Goal: Communication & Community: Ask a question

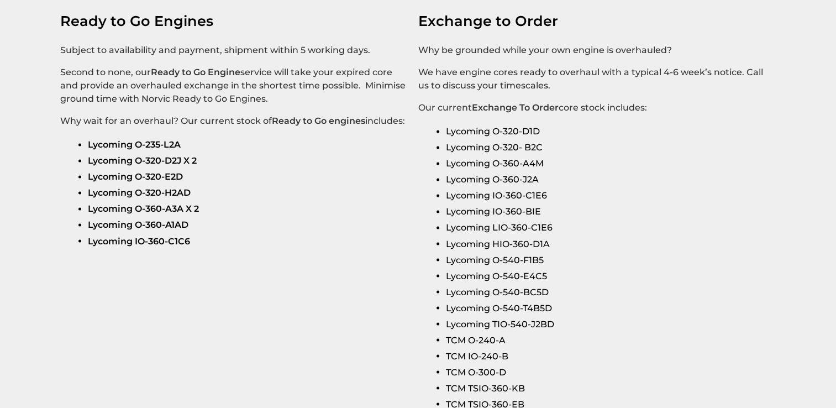
scroll to position [1855, 0]
drag, startPoint x: 190, startPoint y: 232, endPoint x: 87, endPoint y: 233, distance: 102.2
click at [88, 236] on strong "Lycoming IO-360-C1C6" at bounding box center [139, 241] width 102 height 11
drag, startPoint x: 87, startPoint y: 233, endPoint x: 109, endPoint y: 232, distance: 22.1
copy strong "Lycoming IO-360-C1C6"
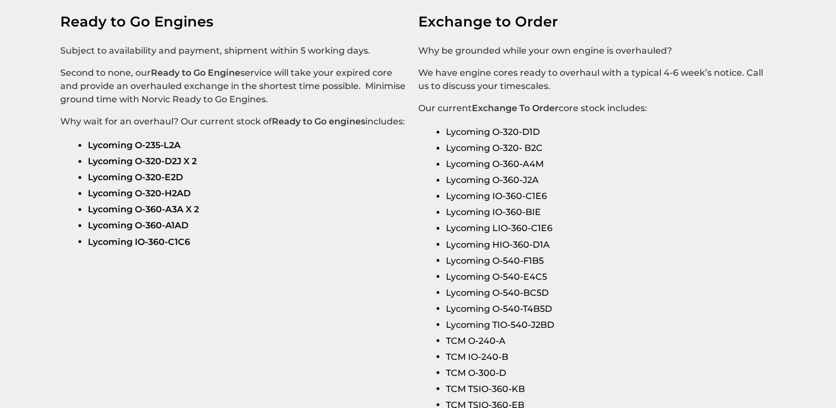
click at [299, 264] on section "Ready to Go Engines Subject to availability and payment, shipment within 5 work…" at bounding box center [418, 213] width 836 height 485
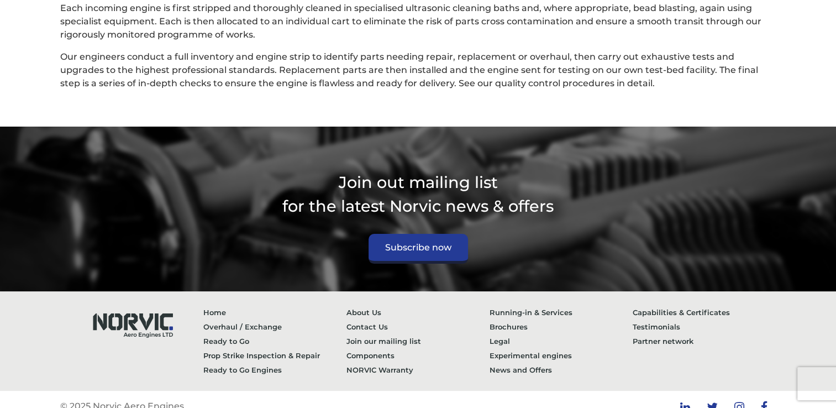
scroll to position [2988, 0]
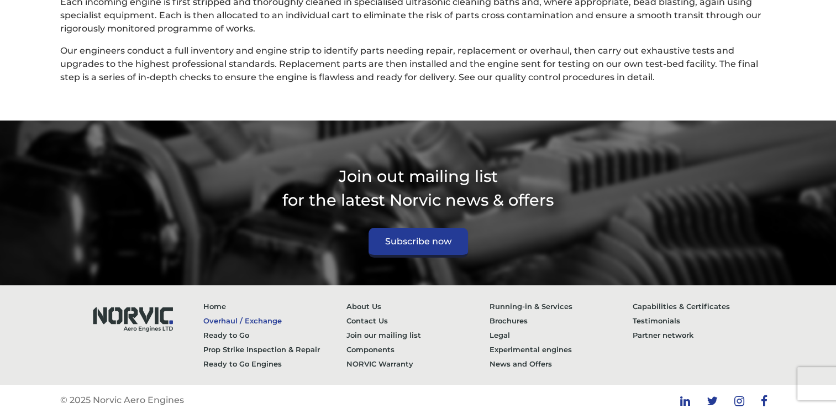
click at [246, 313] on link "Overhaul / Exchange" at bounding box center [274, 320] width 143 height 14
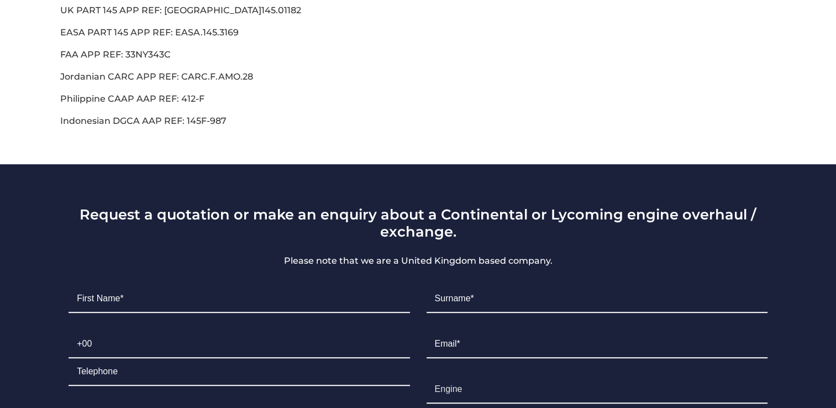
scroll to position [610, 0]
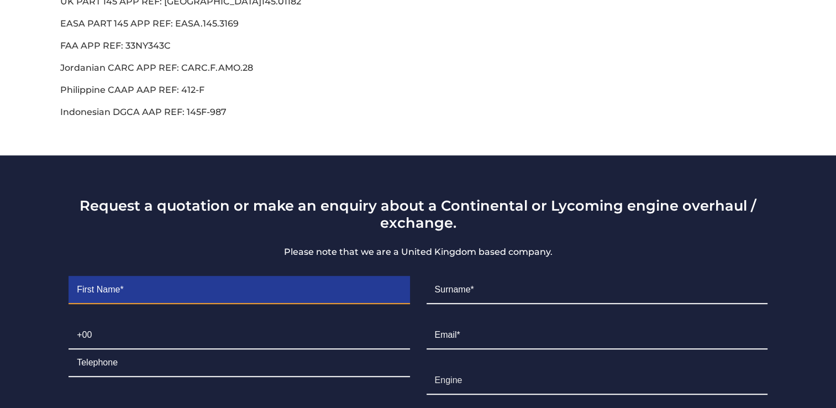
click at [243, 280] on input "Contact form" at bounding box center [239, 290] width 341 height 28
type input "Reto"
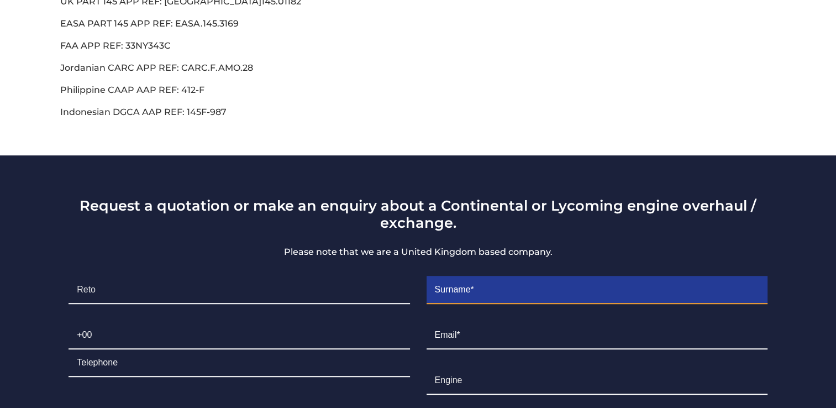
click at [470, 279] on input "Contact form" at bounding box center [597, 290] width 341 height 28
type input "Greub"
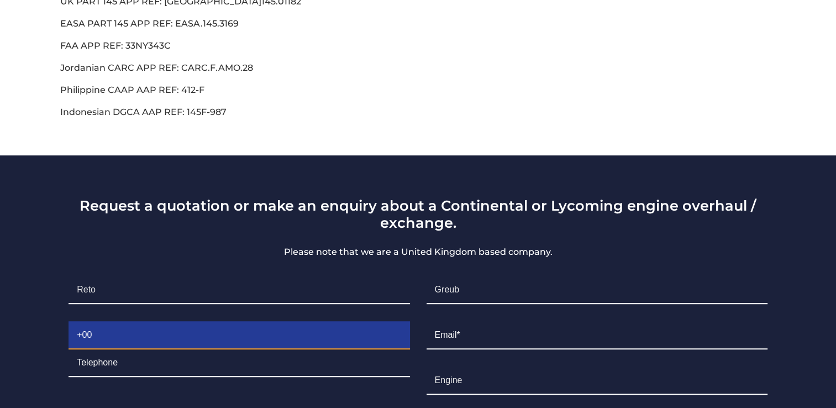
click at [272, 322] on input "Contact form" at bounding box center [239, 336] width 341 height 28
type input "+41794217325"
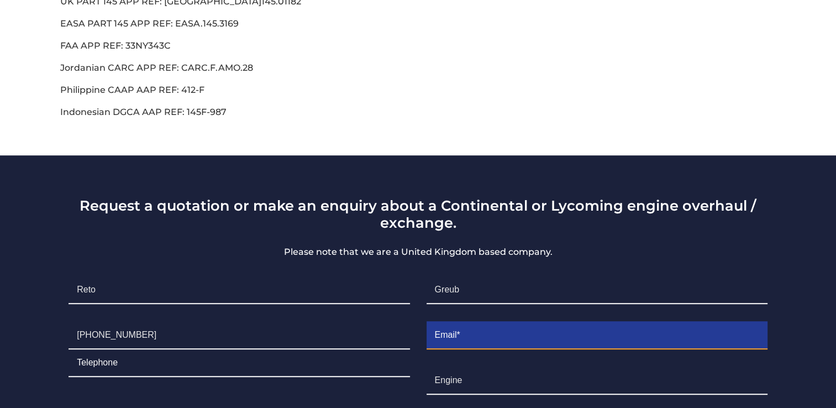
click at [442, 322] on input "Contact form" at bounding box center [597, 336] width 341 height 28
type input "rgreub@orionway.com"
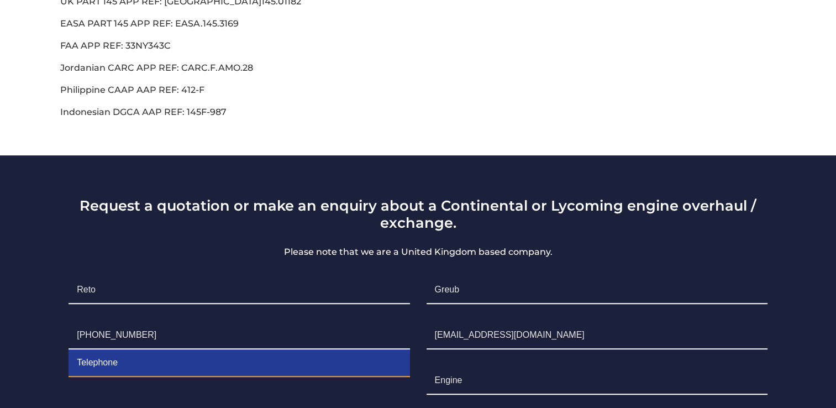
click at [115, 350] on input "Contact form" at bounding box center [239, 363] width 341 height 28
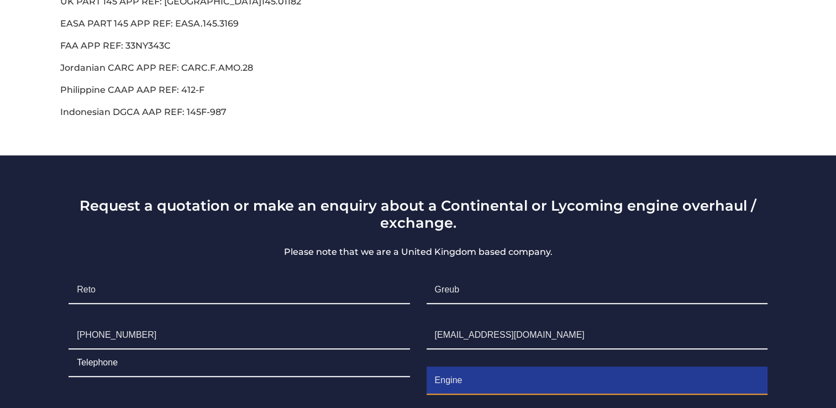
click at [446, 372] on input "Engine" at bounding box center [597, 381] width 341 height 28
click at [525, 367] on input "EnLycoming IOgine" at bounding box center [597, 381] width 341 height 28
type input "E"
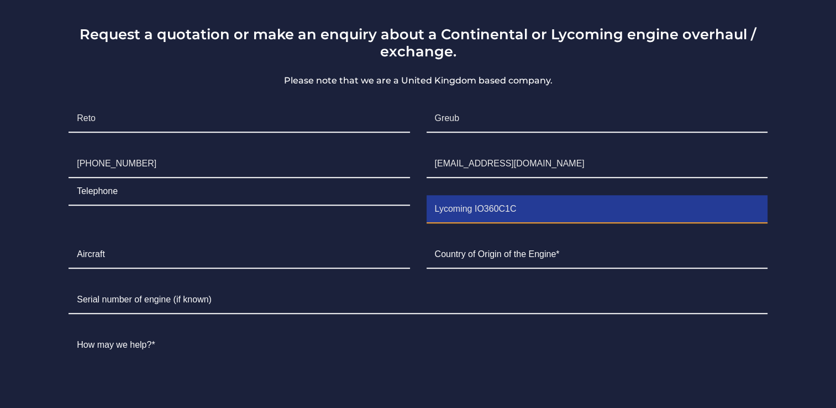
scroll to position [780, 0]
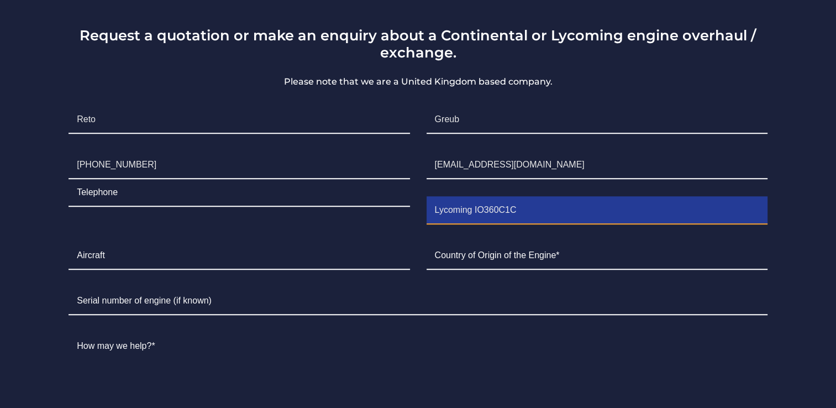
type input "Lycoming IO360C1C"
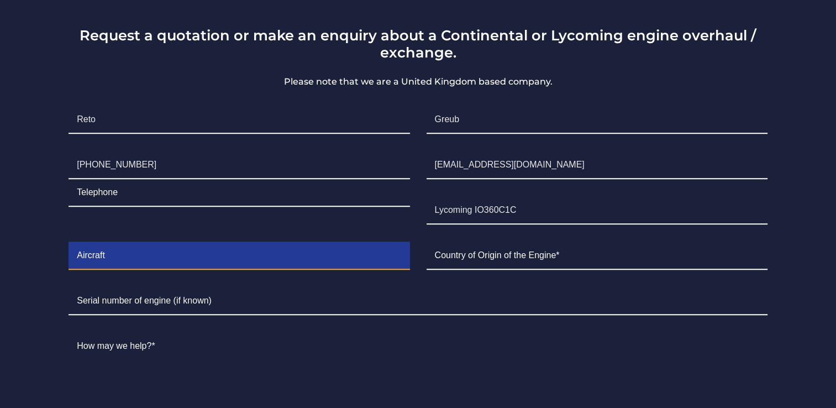
click at [270, 248] on input "Contact form" at bounding box center [239, 256] width 341 height 28
type input "Piper Arrow II"
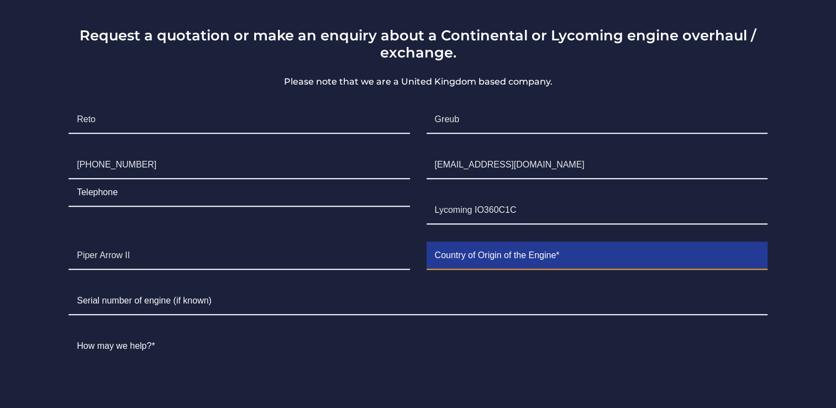
click at [570, 245] on input "Contact form" at bounding box center [597, 256] width 341 height 28
type input "Possibly Germany / aicraft since 1975 same German Tailnumber"
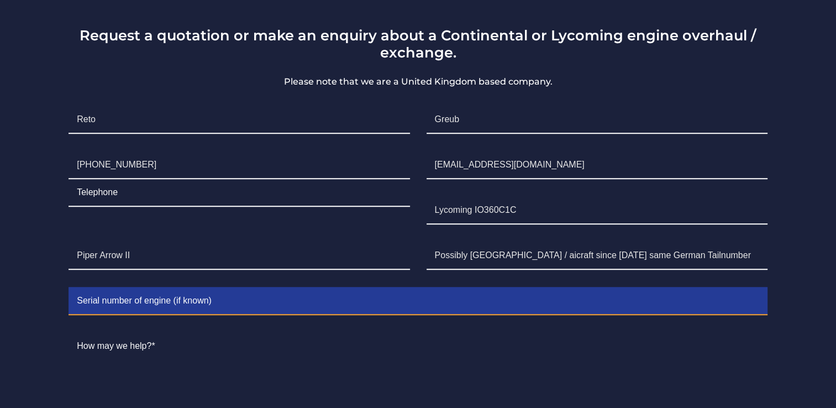
click at [120, 292] on input "Contact form" at bounding box center [418, 301] width 699 height 28
type input "TBA"
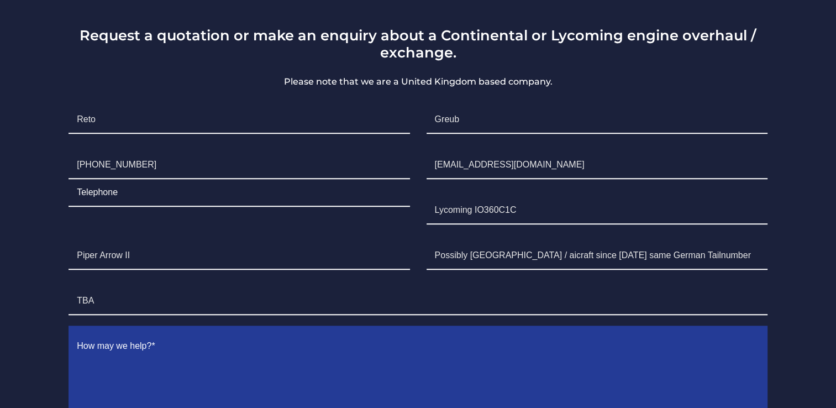
click at [108, 339] on textarea "Contact form" at bounding box center [418, 391] width 699 height 117
click at [156, 335] on textarea "Contact form" at bounding box center [418, 391] width 699 height 117
click at [169, 344] on textarea "Hello Nordic Team, Our engine core is old,, has 200hrs to TBO" at bounding box center [418, 391] width 699 height 117
click at [260, 339] on textarea "Hello Nordic Team, Our engine core is old, has 200hrs to TBO" at bounding box center [418, 391] width 699 height 117
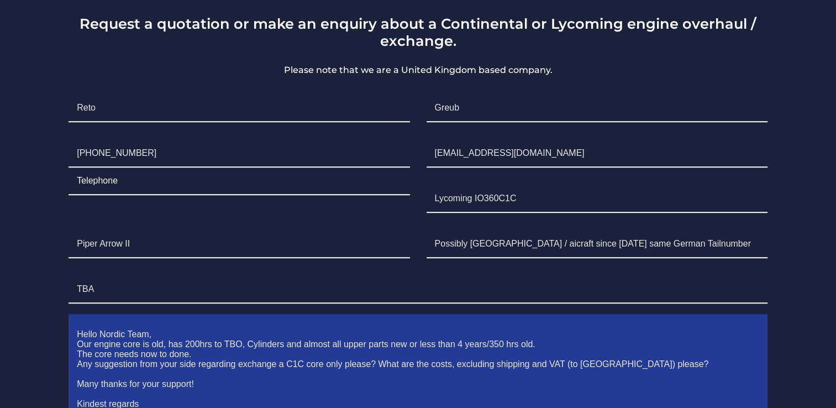
scroll to position [802, 0]
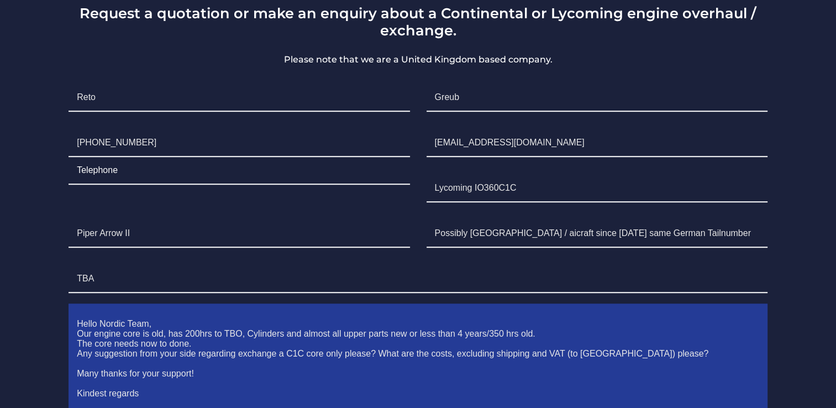
click at [164, 311] on textarea "Hello Nordic Team, Our engine core is old, has 200hrs to TBO, Cylinders and alm…" at bounding box center [418, 369] width 699 height 117
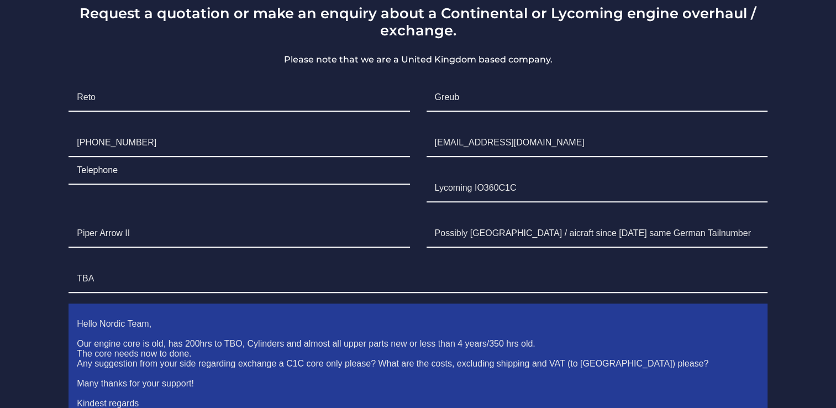
click at [539, 333] on textarea "Hello Nordic Team, Our engine core is old, has 200hrs to TBO, Cylinders and alm…" at bounding box center [418, 369] width 699 height 117
click at [519, 332] on textarea "Hello Nordic Team, Our engine core is old, has 200hrs to TBO, Cylinders and alm…" at bounding box center [418, 369] width 699 height 117
click at [517, 332] on textarea "Hello Nordic Team, Our engine core is old, has 200hrs to TBO, Cylinders and alm…" at bounding box center [418, 369] width 699 height 117
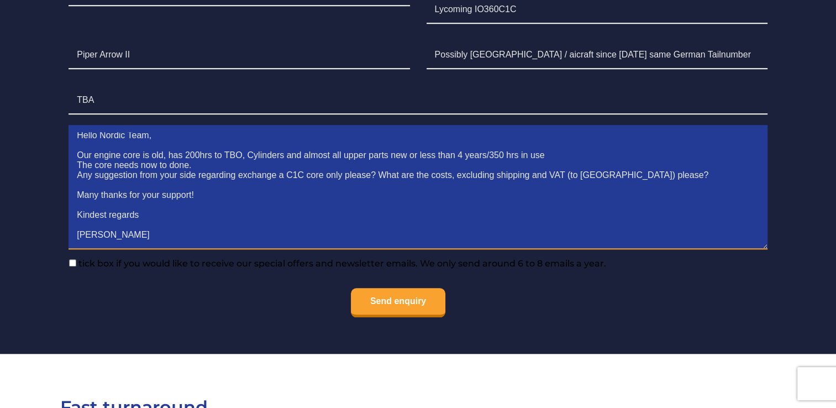
scroll to position [1001, 0]
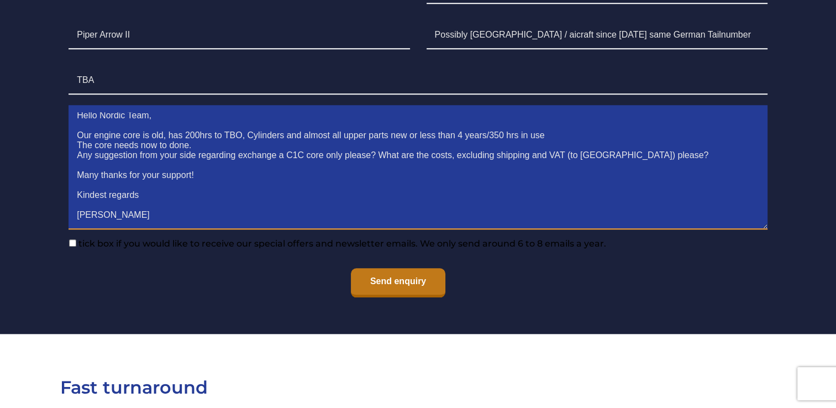
type textarea "Hello Nordic Team, Our engine core is old, has 200hrs to TBO, Cylinders and alm…"
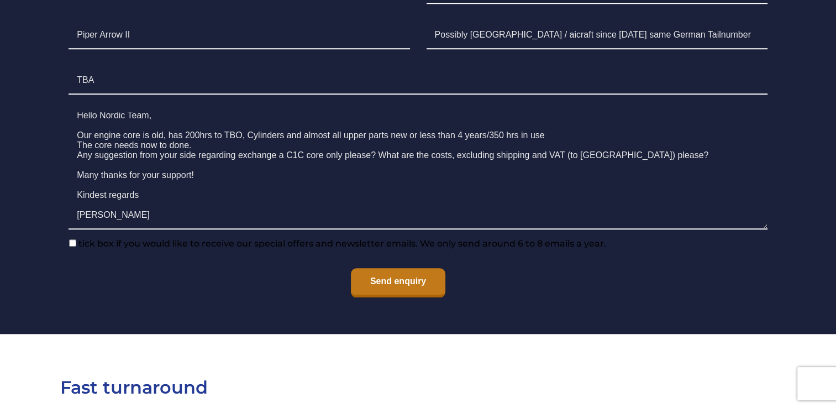
click at [387, 270] on input "Send enquiry" at bounding box center [398, 282] width 95 height 29
